Goal: Information Seeking & Learning: Check status

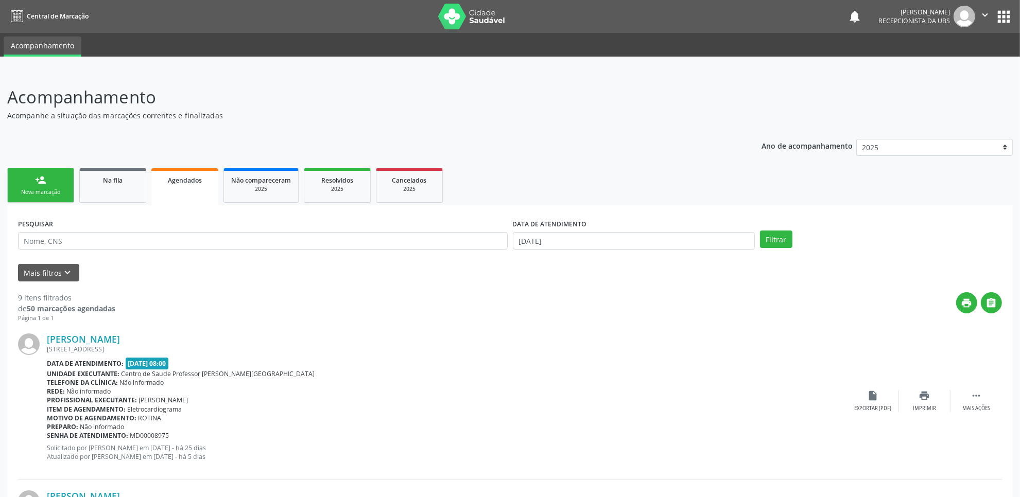
click at [543, 31] on nav "Central de Marcação notifications Maria Samara da Silva Recepcionista da UBS  …" at bounding box center [510, 16] width 1020 height 33
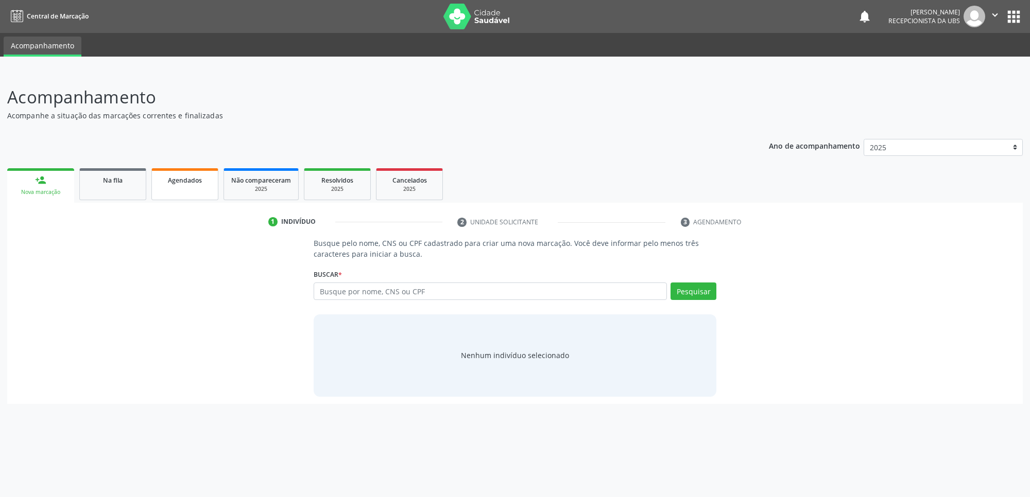
click at [191, 172] on link "Agendados" at bounding box center [184, 184] width 67 height 32
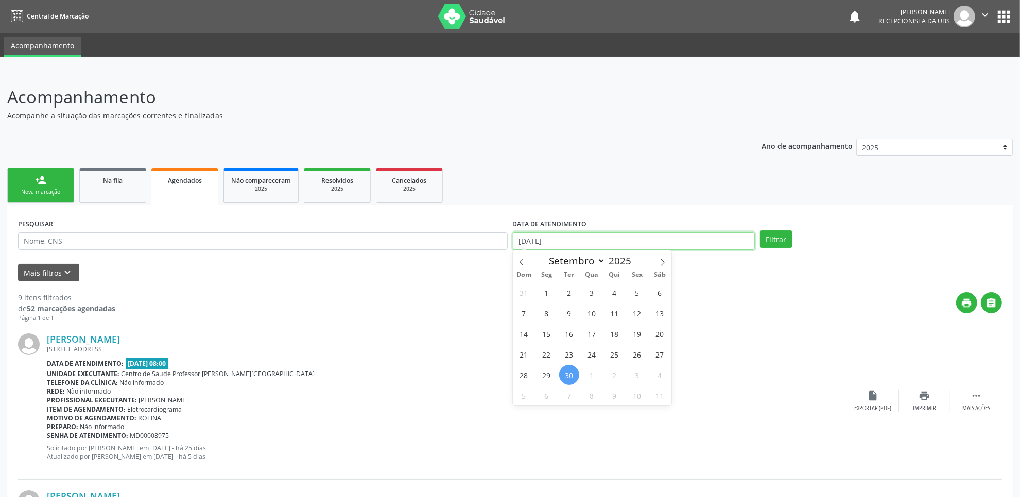
click at [690, 240] on input "[DATE]" at bounding box center [634, 241] width 242 height 18
click at [546, 296] on span "1" at bounding box center [546, 293] width 20 height 20
type input "[DATE]"
click at [663, 263] on icon at bounding box center [662, 262] width 7 height 7
select select "9"
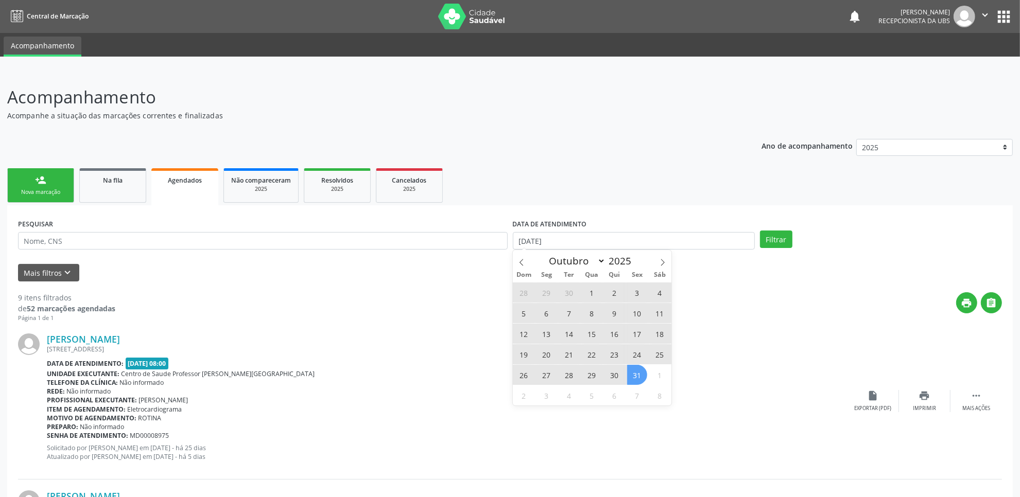
click at [635, 377] on span "31" at bounding box center [637, 375] width 20 height 20
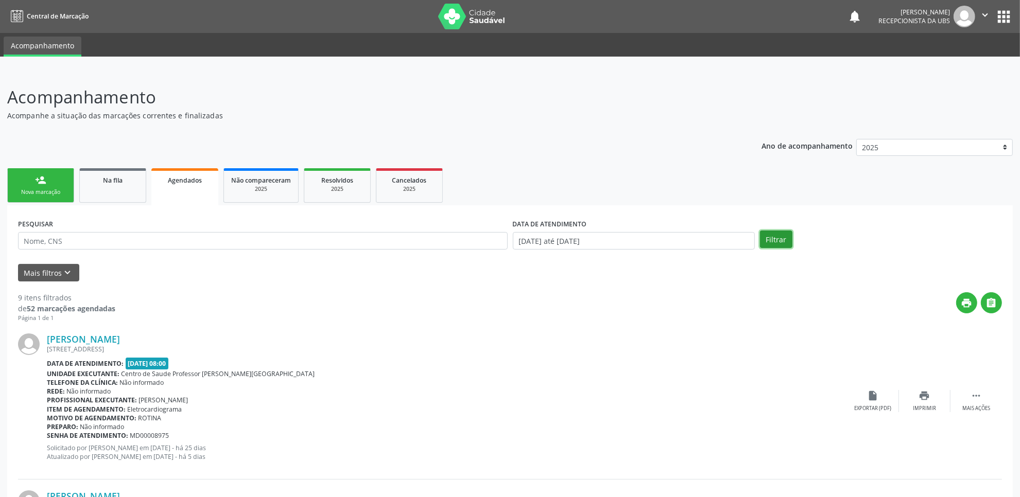
click at [772, 236] on button "Filtrar" at bounding box center [776, 240] width 32 height 18
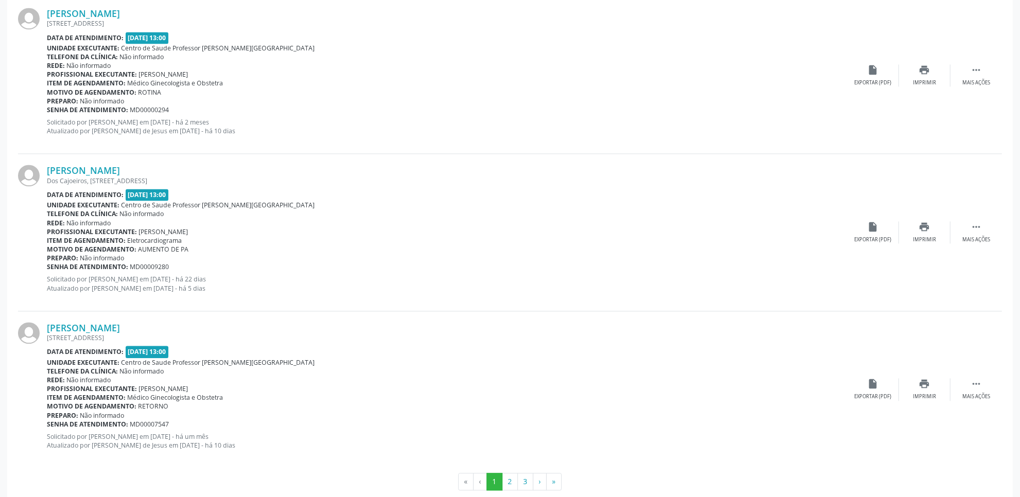
scroll to position [2232, 0]
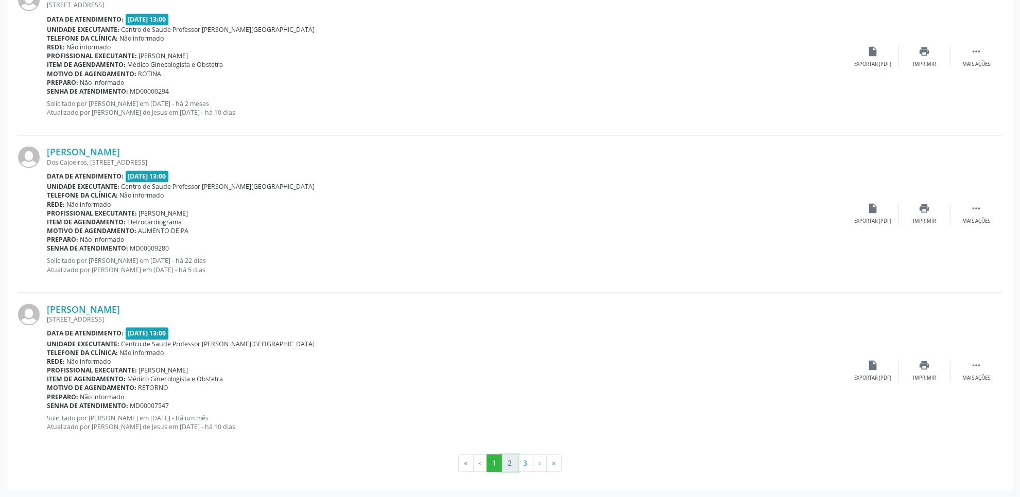
click at [511, 462] on button "2" at bounding box center [510, 464] width 16 height 18
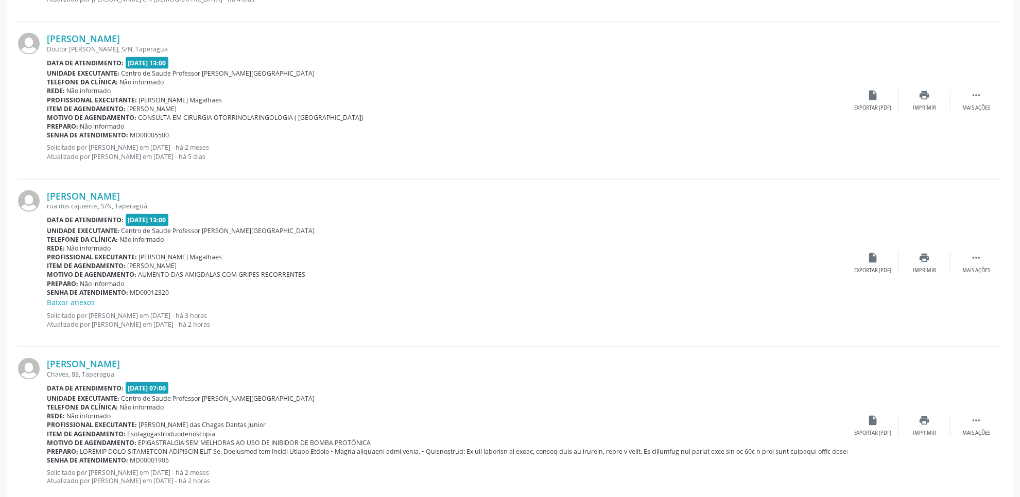
scroll to position [1561, 0]
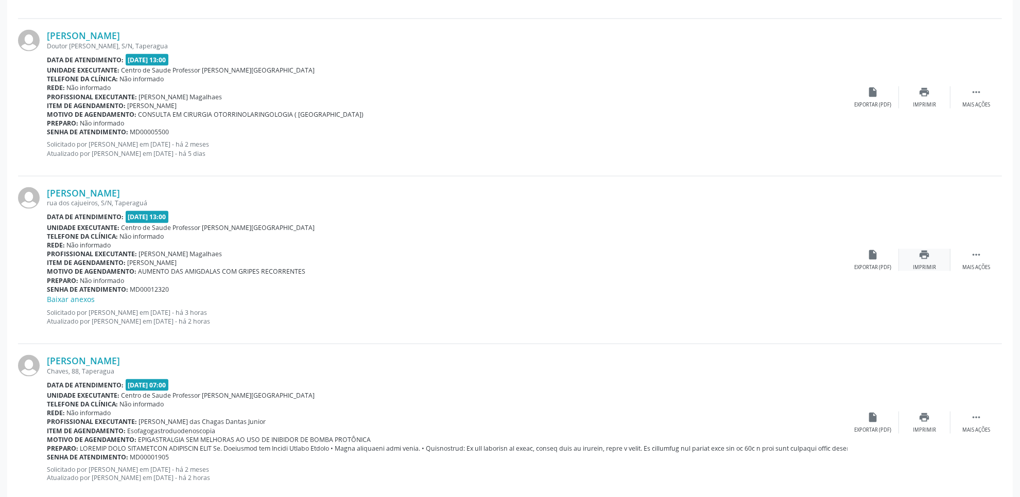
click at [919, 259] on icon "print" at bounding box center [924, 254] width 11 height 11
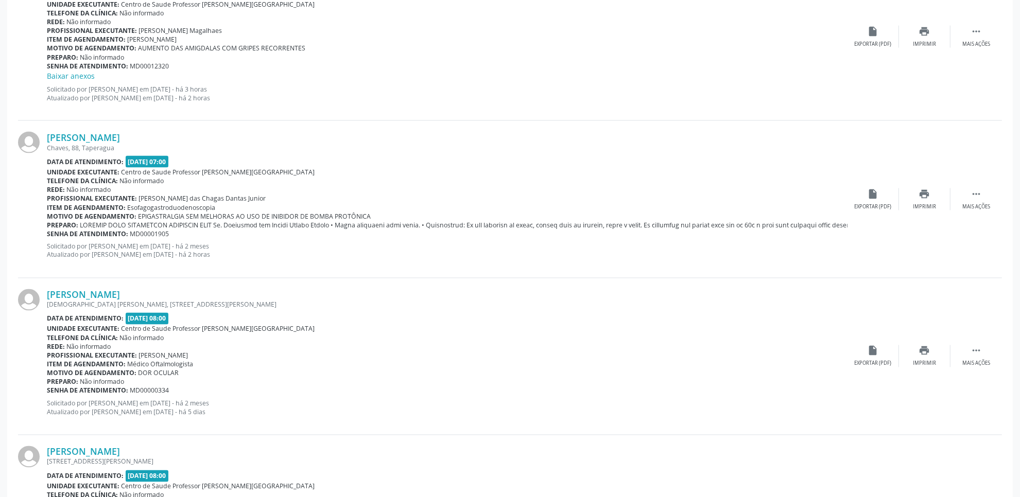
scroll to position [1789, 0]
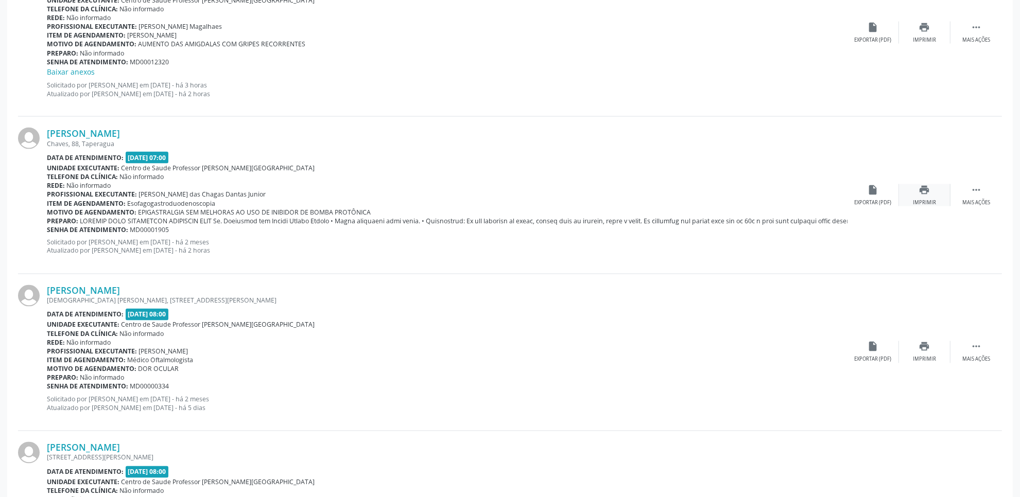
click at [927, 193] on icon "print" at bounding box center [924, 189] width 11 height 11
click at [114, 129] on link "[PERSON_NAME]" at bounding box center [83, 133] width 73 height 11
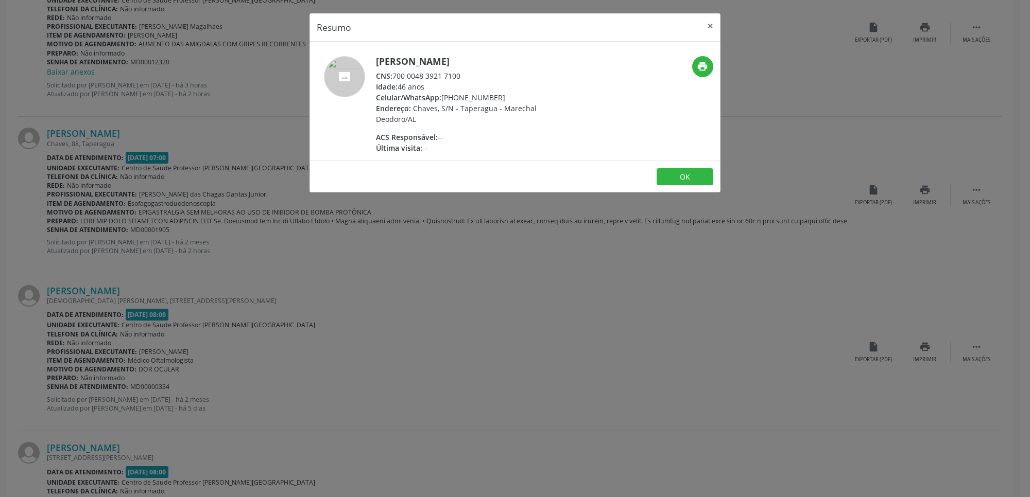
drag, startPoint x: 395, startPoint y: 76, endPoint x: 465, endPoint y: 78, distance: 70.0
click at [465, 78] on div "CNS: 700 0048 3921 7100" at bounding box center [476, 76] width 200 height 11
copy div "700 0048 3921 7100"
click at [497, 271] on div "Resumo × [PERSON_NAME] CNS: 700 0048 3921 7100 Idade: 46 anos Celular/WhatsApp:…" at bounding box center [515, 248] width 1030 height 497
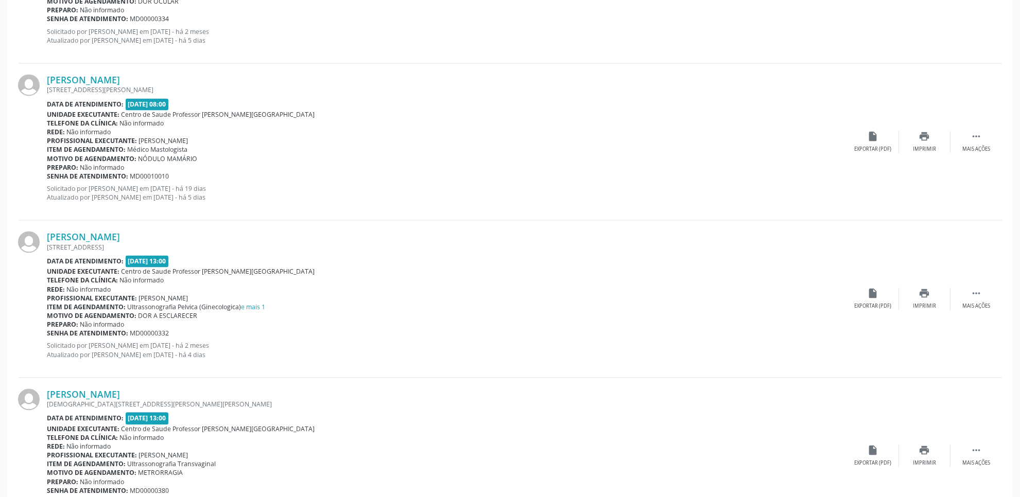
scroll to position [2242, 0]
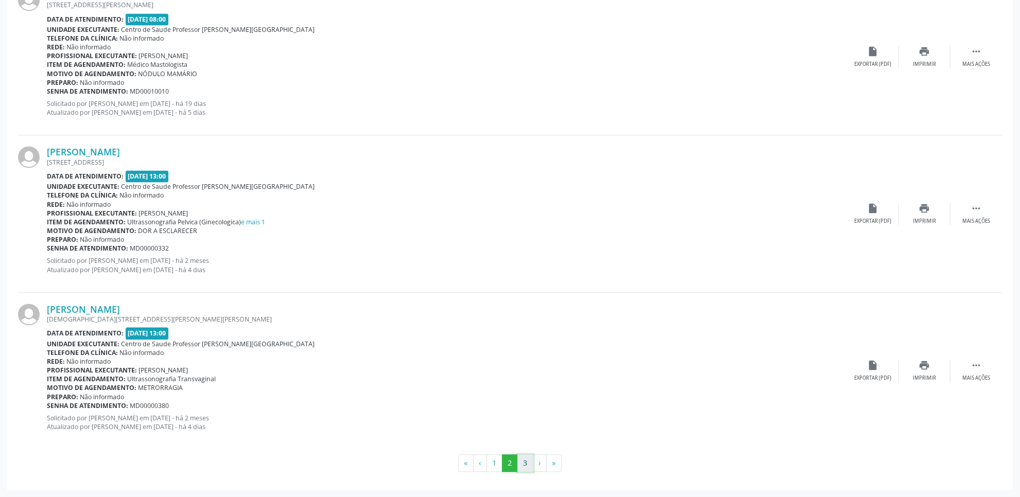
click at [525, 468] on button "3" at bounding box center [525, 464] width 16 height 18
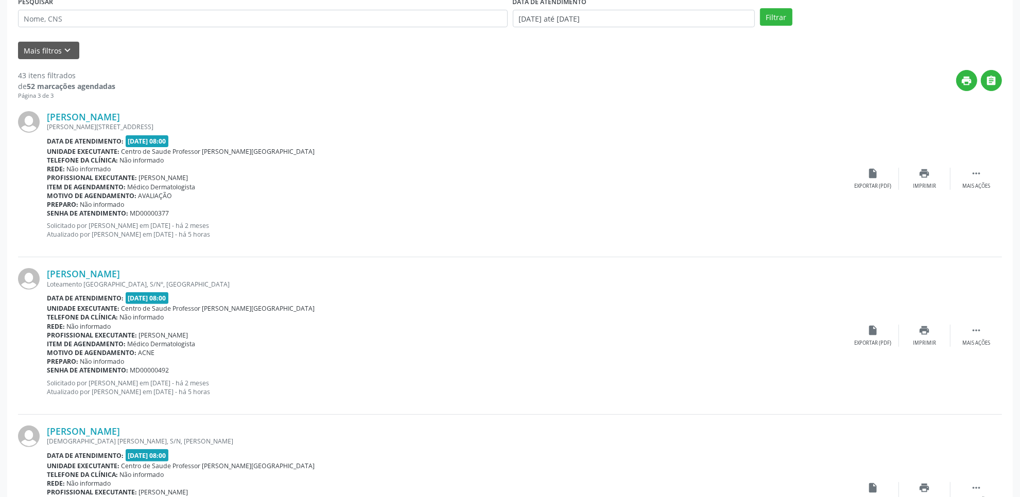
scroll to position [225, 0]
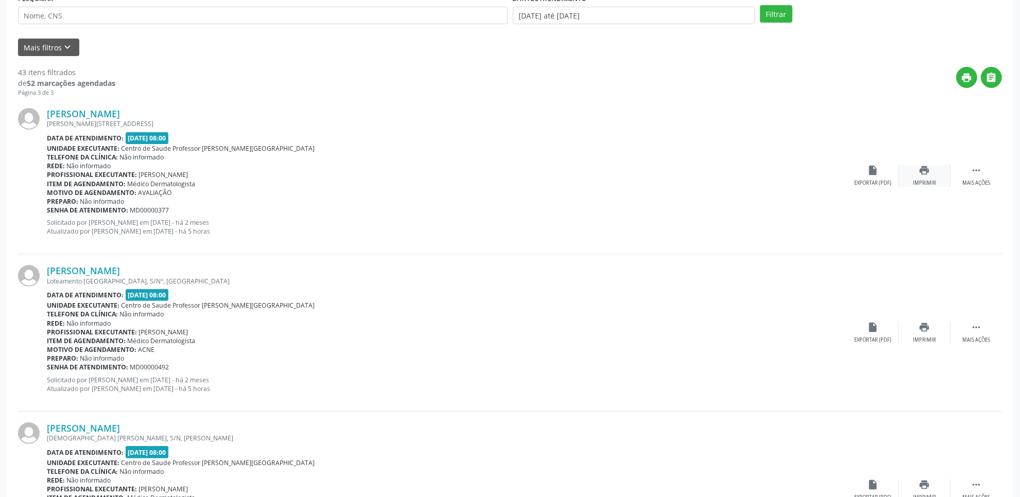
click at [928, 171] on icon "print" at bounding box center [924, 170] width 11 height 11
click at [120, 111] on link "[PERSON_NAME]" at bounding box center [83, 113] width 73 height 11
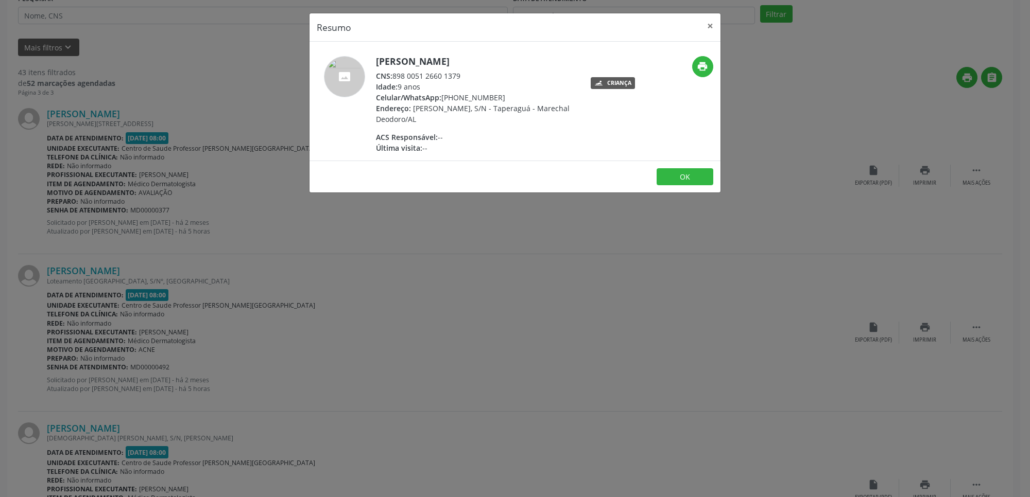
drag, startPoint x: 394, startPoint y: 76, endPoint x: 463, endPoint y: 80, distance: 69.6
click at [463, 80] on div "CNS: 898 0051 2660 1379" at bounding box center [476, 76] width 200 height 11
copy div "898 0051 2660 1379"
click at [258, 225] on div "Resumo × [PERSON_NAME] CNS: 898 0051 2660 1379 Idade: 9 anos Celular/WhatsApp: …" at bounding box center [515, 248] width 1030 height 497
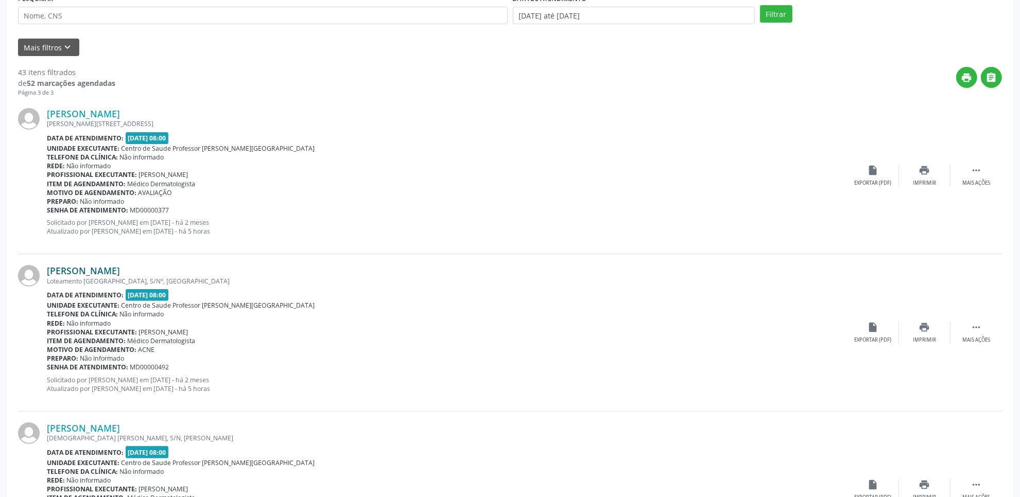
click at [120, 266] on link "[PERSON_NAME]" at bounding box center [83, 270] width 73 height 11
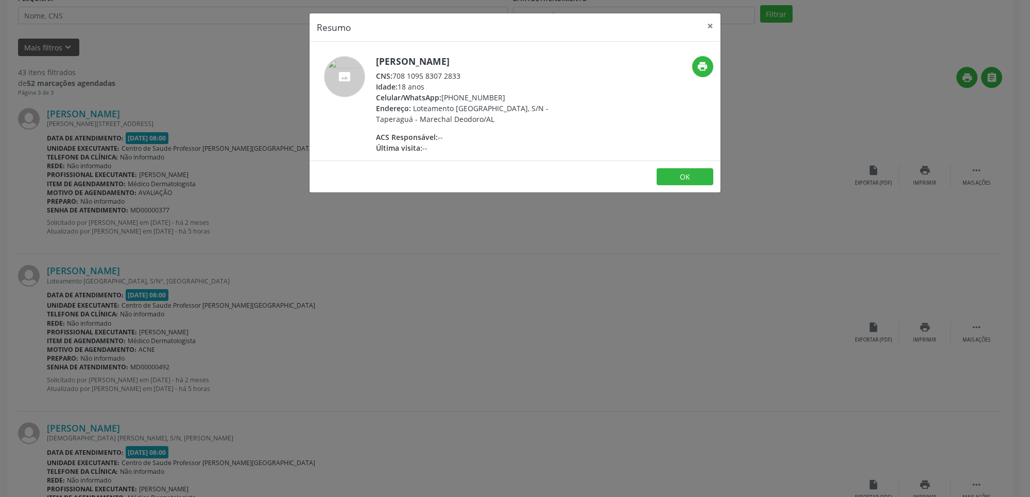
drag, startPoint x: 395, startPoint y: 74, endPoint x: 467, endPoint y: 75, distance: 72.1
click at [467, 75] on div "CNS: 708 1095 8307 2833" at bounding box center [476, 76] width 200 height 11
copy div "708 1095 8307 2833"
click at [594, 306] on div "Resumo × [PERSON_NAME] CNS: 708 1095 8307 2833 Idade: 18 anos Celular/WhatsApp:…" at bounding box center [515, 248] width 1030 height 497
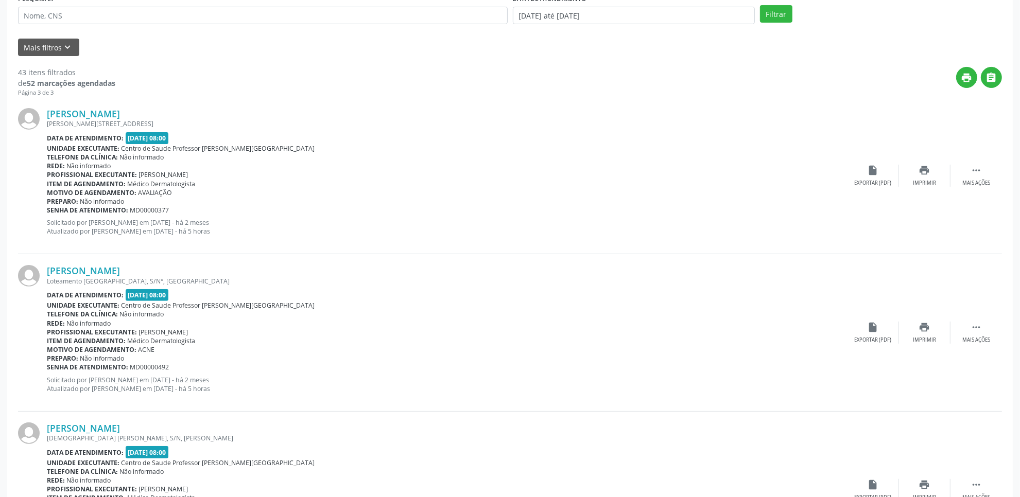
click at [926, 318] on div "[PERSON_NAME] Loteamento [GEOGRAPHIC_DATA], S/N°, [GEOGRAPHIC_DATA] Data de ate…" at bounding box center [510, 332] width 984 height 157
click at [925, 327] on icon "print" at bounding box center [924, 327] width 11 height 11
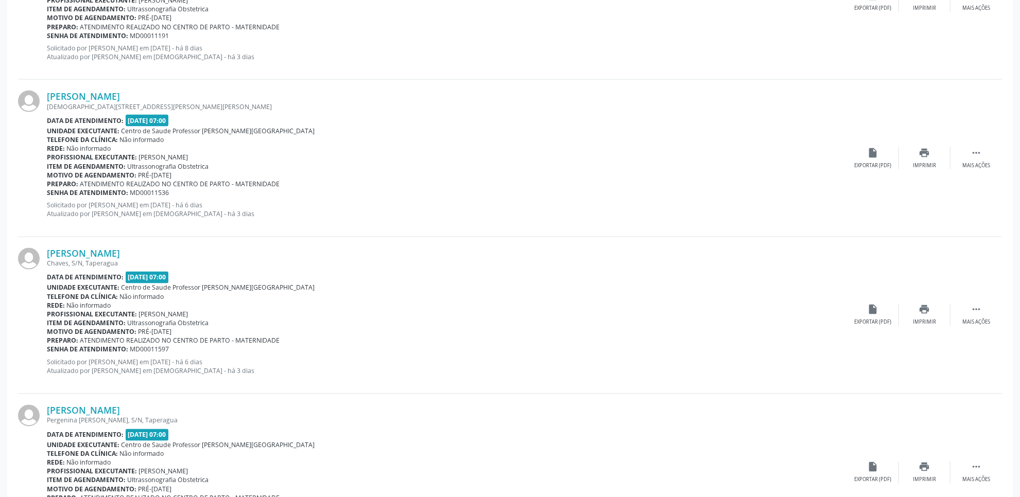
scroll to position [1916, 0]
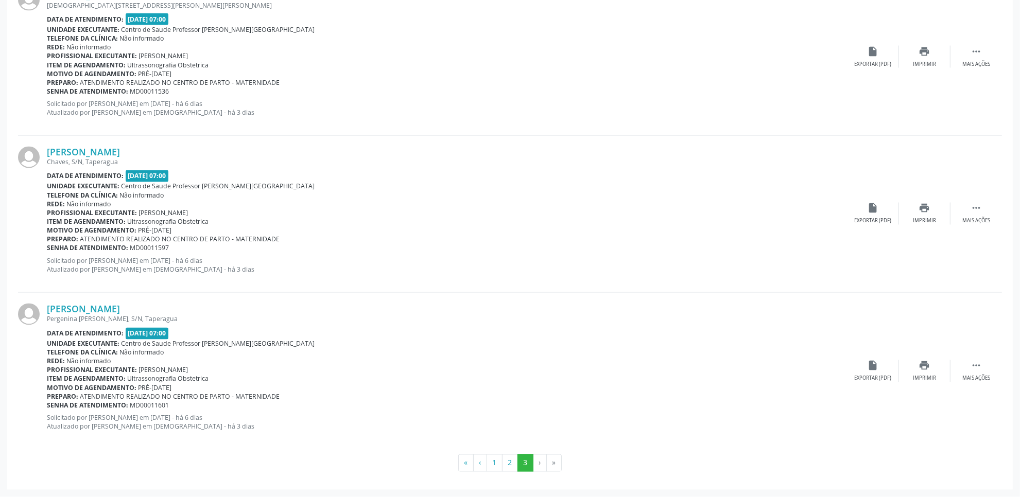
click at [623, 399] on div "Preparo: ATENDIMENTO REALIZADO NO CENTRO DE PARTO - MATERNIDADE" at bounding box center [447, 397] width 800 height 9
click at [670, 361] on div "Rede: Não informado" at bounding box center [447, 361] width 800 height 9
click at [538, 455] on li "›" at bounding box center [539, 464] width 13 height 18
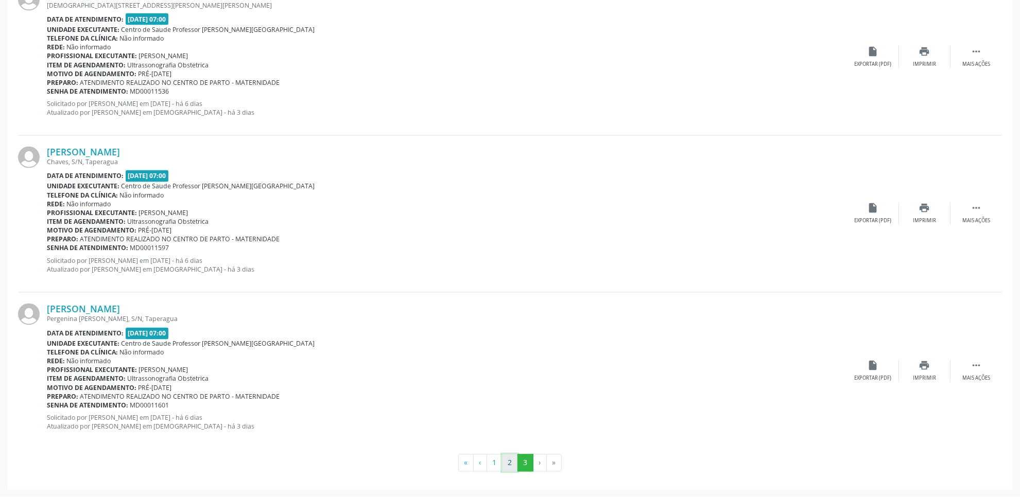
click at [509, 465] on button "2" at bounding box center [510, 464] width 16 height 18
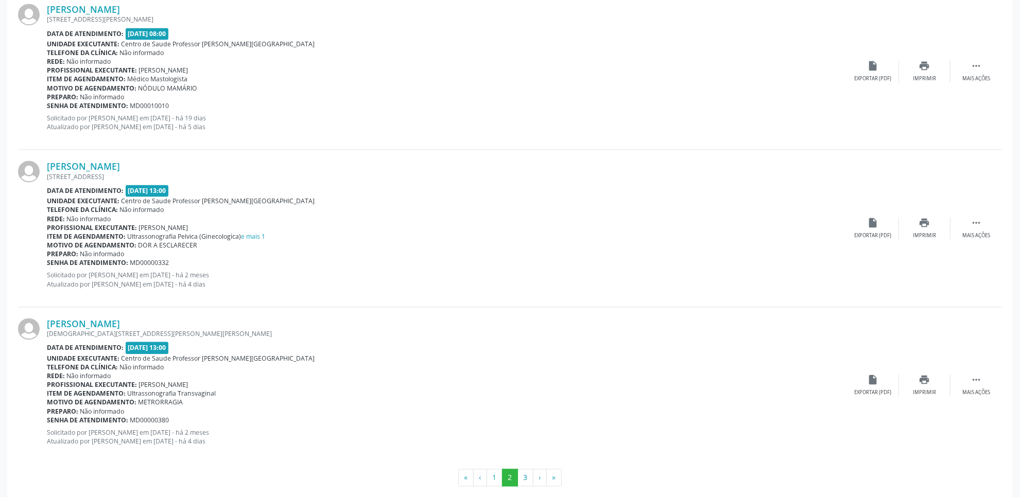
scroll to position [2242, 0]
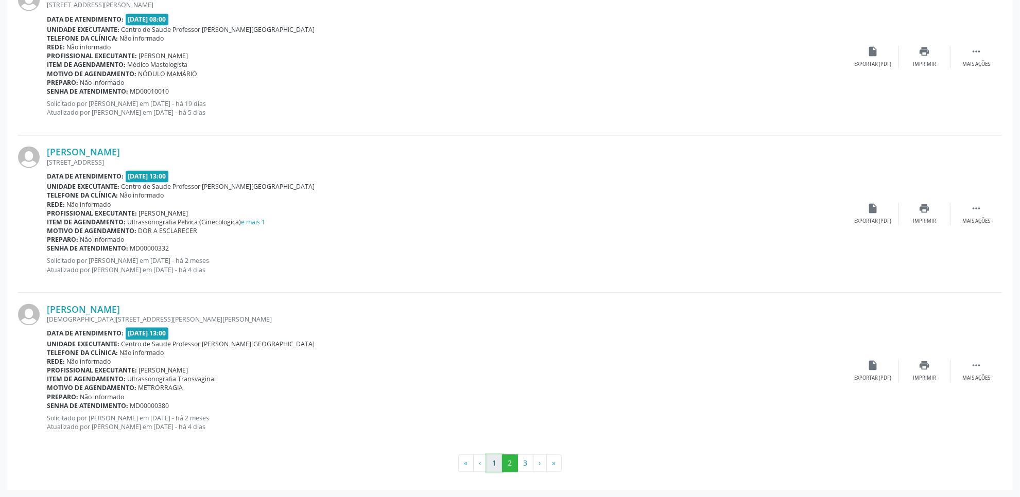
click at [495, 461] on button "1" at bounding box center [494, 464] width 16 height 18
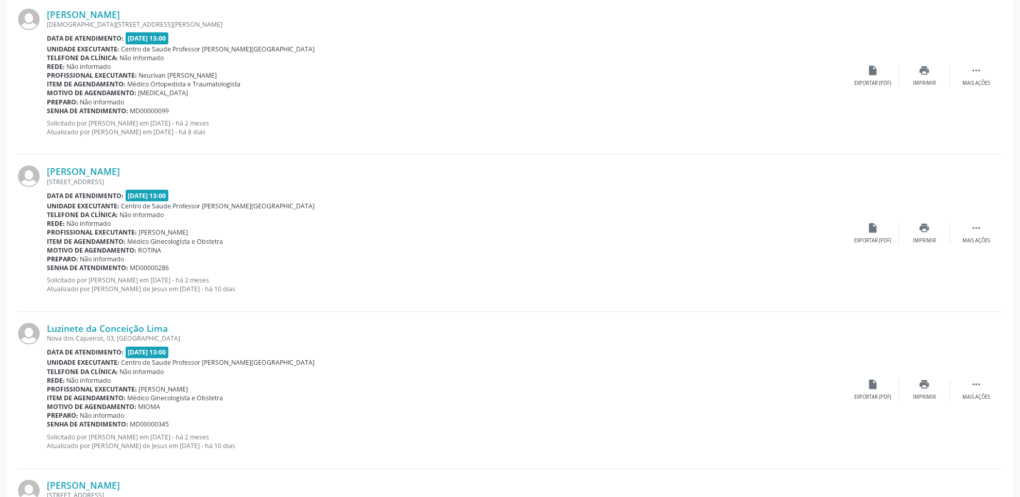
scroll to position [2232, 0]
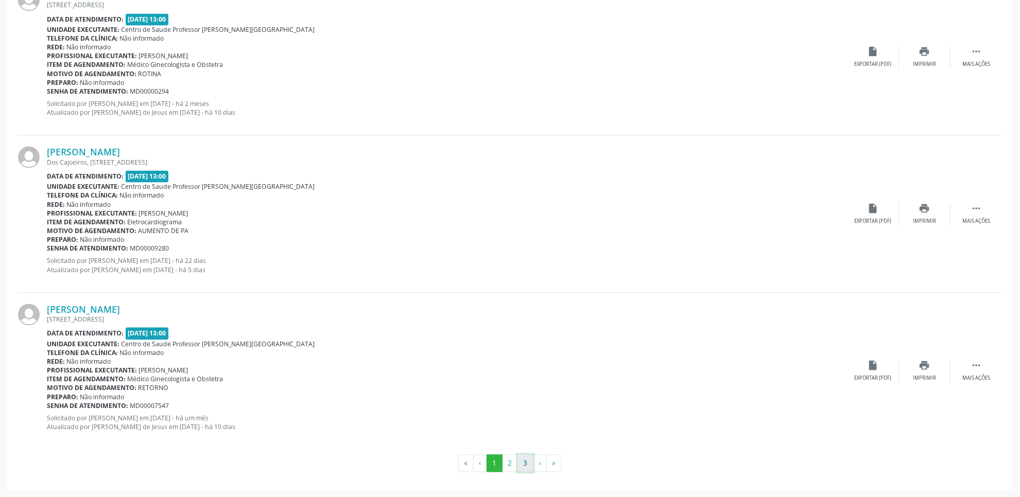
click at [528, 466] on button "3" at bounding box center [525, 464] width 16 height 18
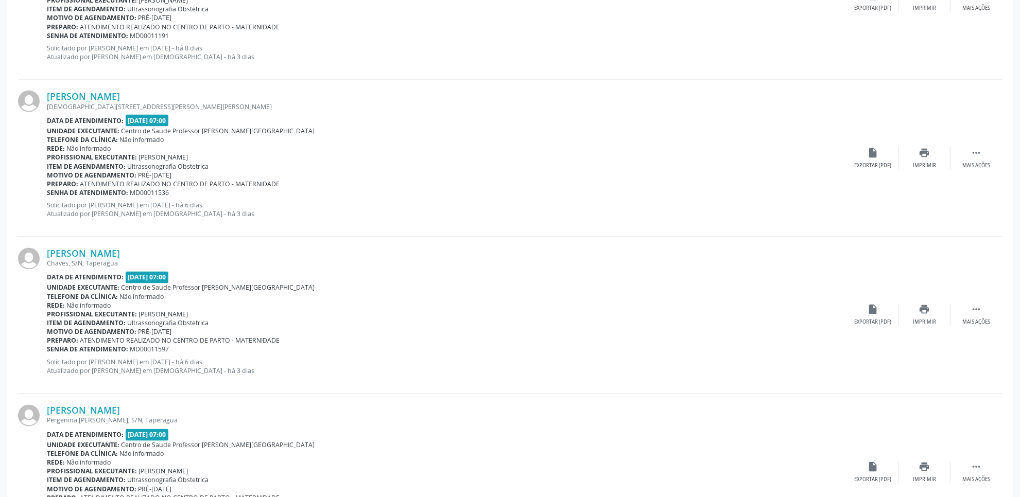
scroll to position [1916, 0]
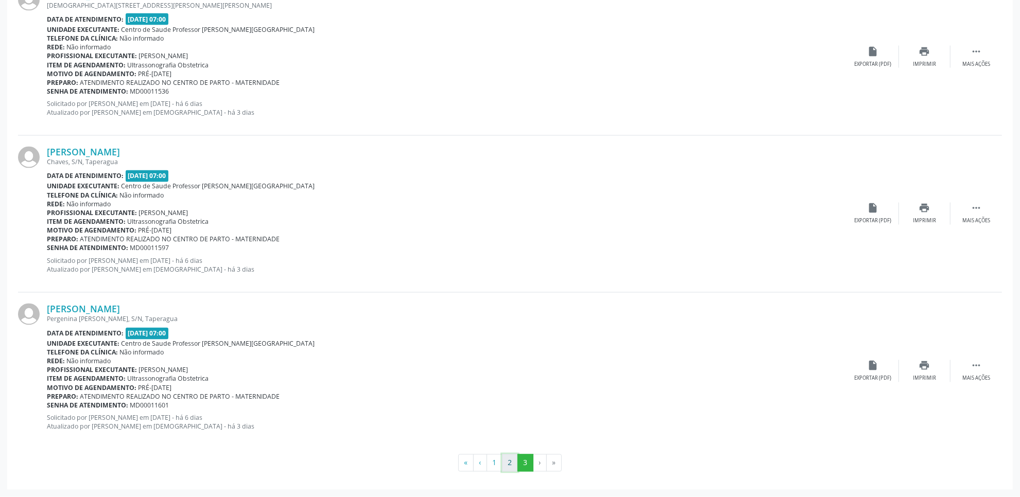
click at [513, 468] on button "2" at bounding box center [510, 464] width 16 height 18
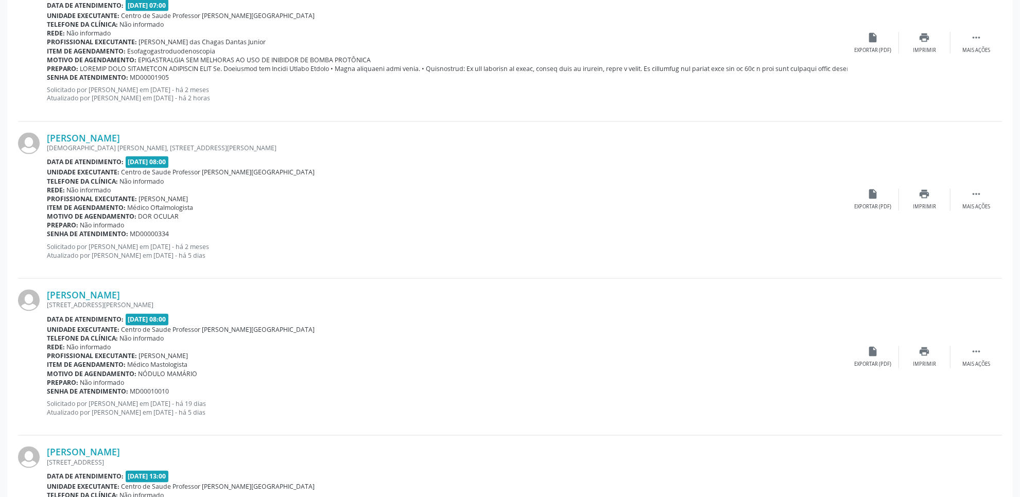
scroll to position [2242, 0]
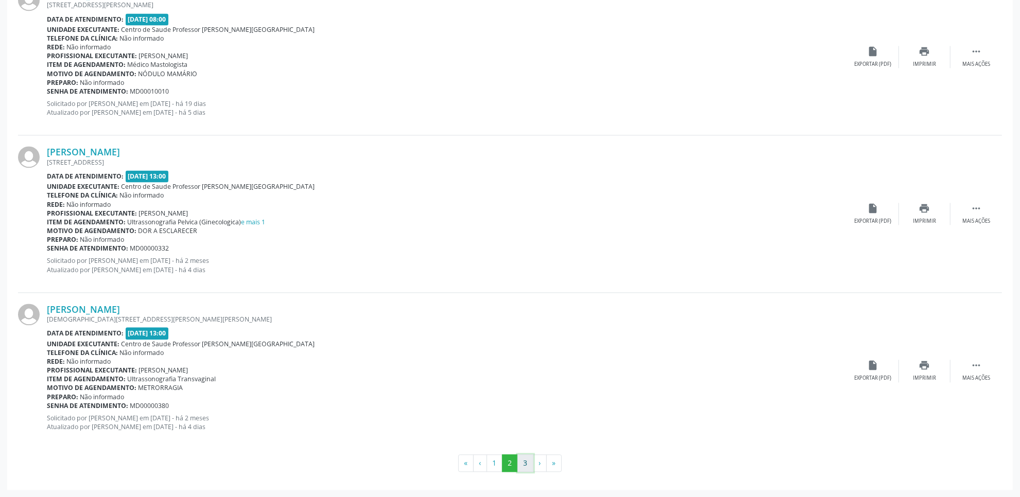
click at [531, 469] on button "3" at bounding box center [525, 464] width 16 height 18
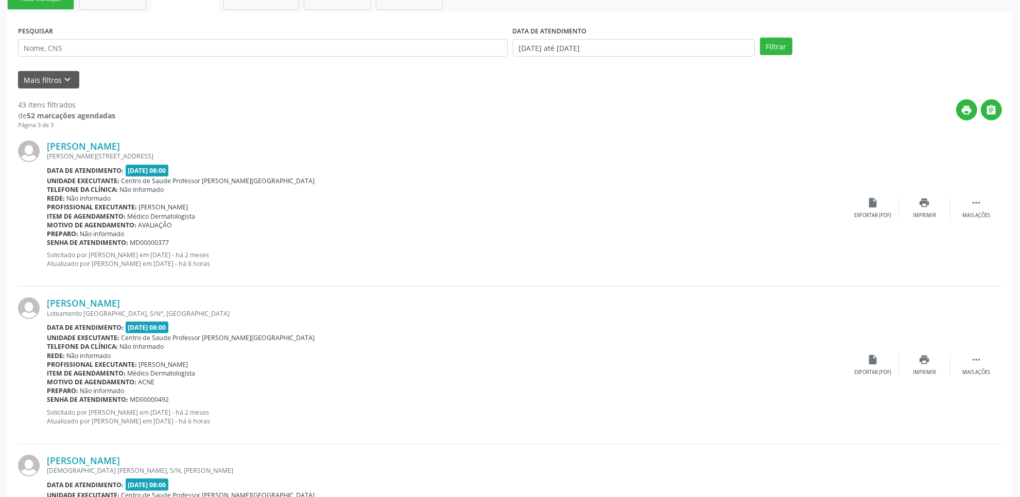
scroll to position [269, 0]
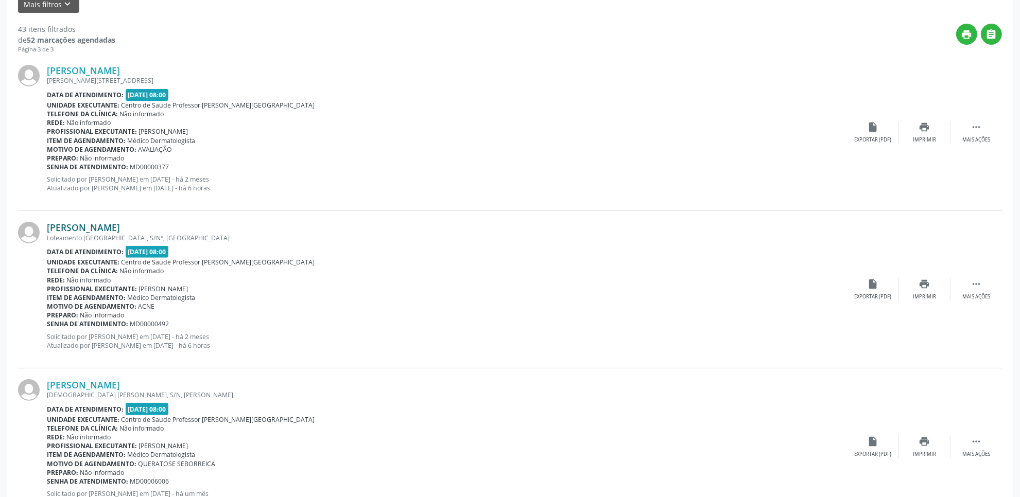
click at [98, 228] on link "[PERSON_NAME]" at bounding box center [83, 227] width 73 height 11
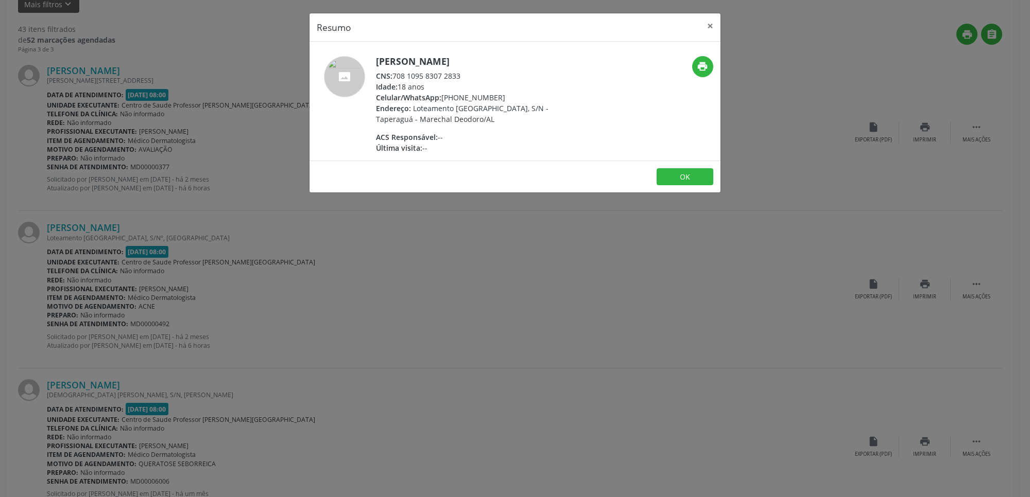
drag, startPoint x: 394, startPoint y: 75, endPoint x: 485, endPoint y: 72, distance: 90.6
click at [485, 72] on div "CNS: 708 1095 8307 2833" at bounding box center [476, 76] width 200 height 11
copy div "708 1095 8307 2833"
click at [954, 101] on div "Resumo × [PERSON_NAME] CNS: 708 1095 8307 2833 Idade: 18 anos Celular/WhatsApp:…" at bounding box center [515, 248] width 1030 height 497
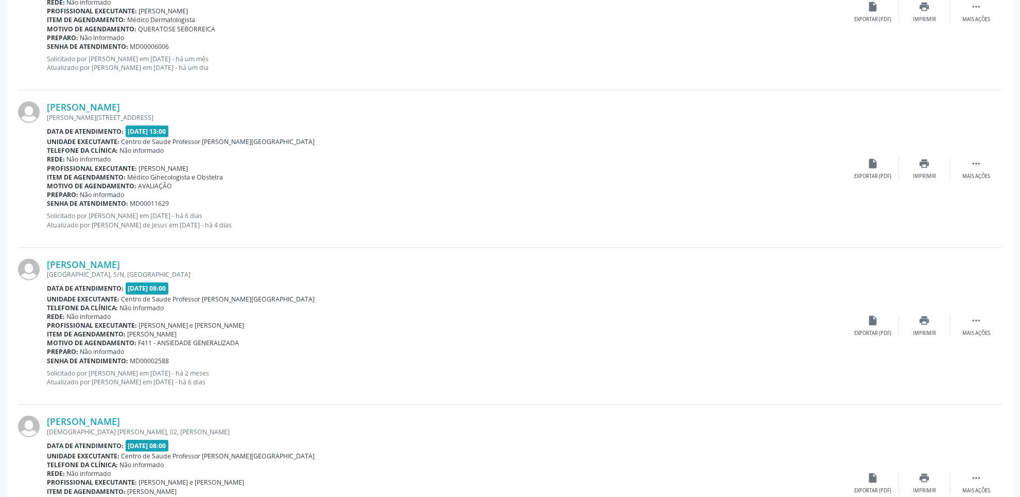
scroll to position [0, 0]
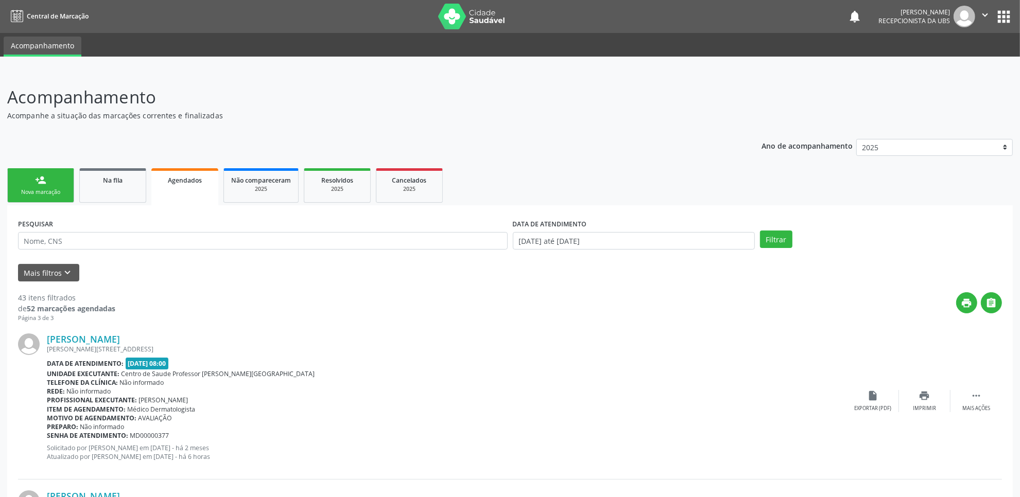
click at [985, 14] on icon "" at bounding box center [984, 14] width 11 height 11
click at [948, 71] on ul "Configurações Sair" at bounding box center [958, 51] width 72 height 45
click at [948, 65] on link "Sair" at bounding box center [958, 63] width 71 height 14
